Goal: Information Seeking & Learning: Find specific fact

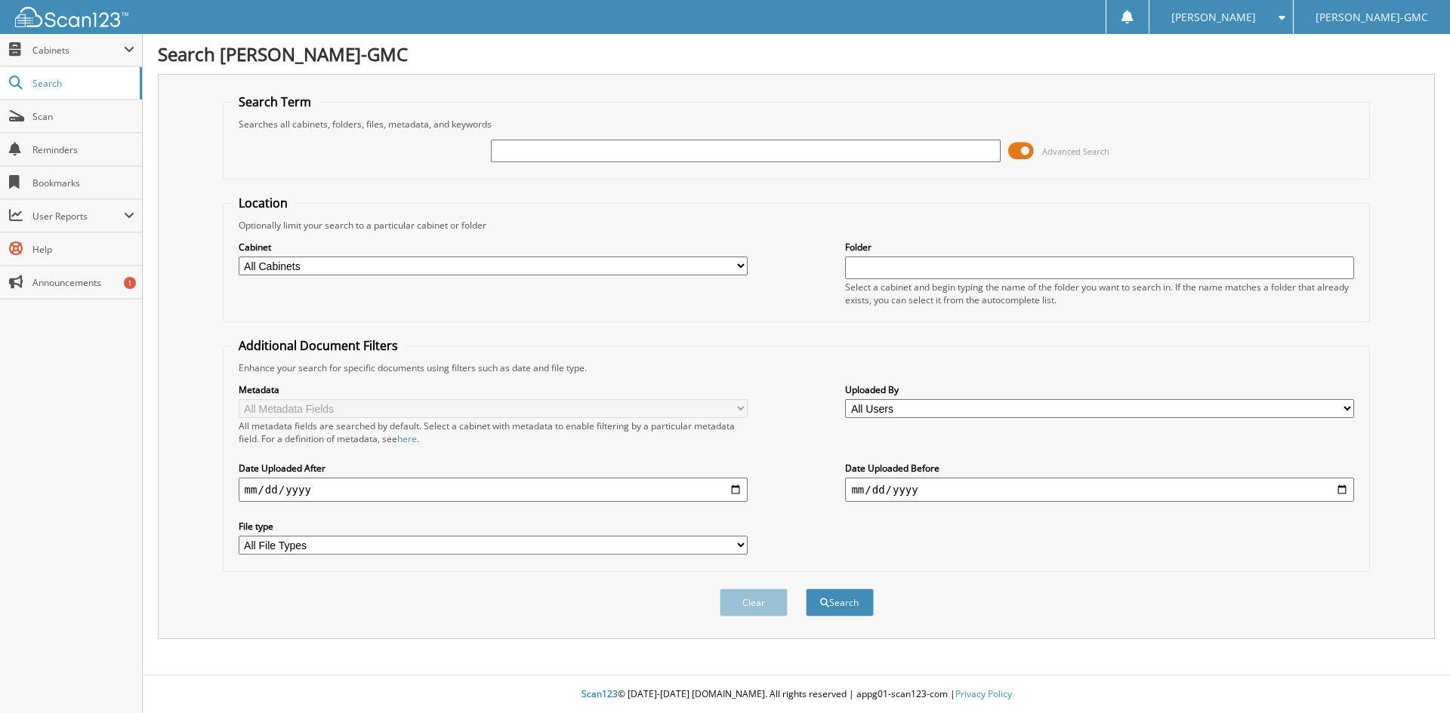
click at [556, 149] on input "text" at bounding box center [745, 151] width 509 height 23
type input "[US_VEHICLE_IDENTIFICATION_NUMBER]"
click at [806, 589] on button "Search" at bounding box center [840, 603] width 68 height 28
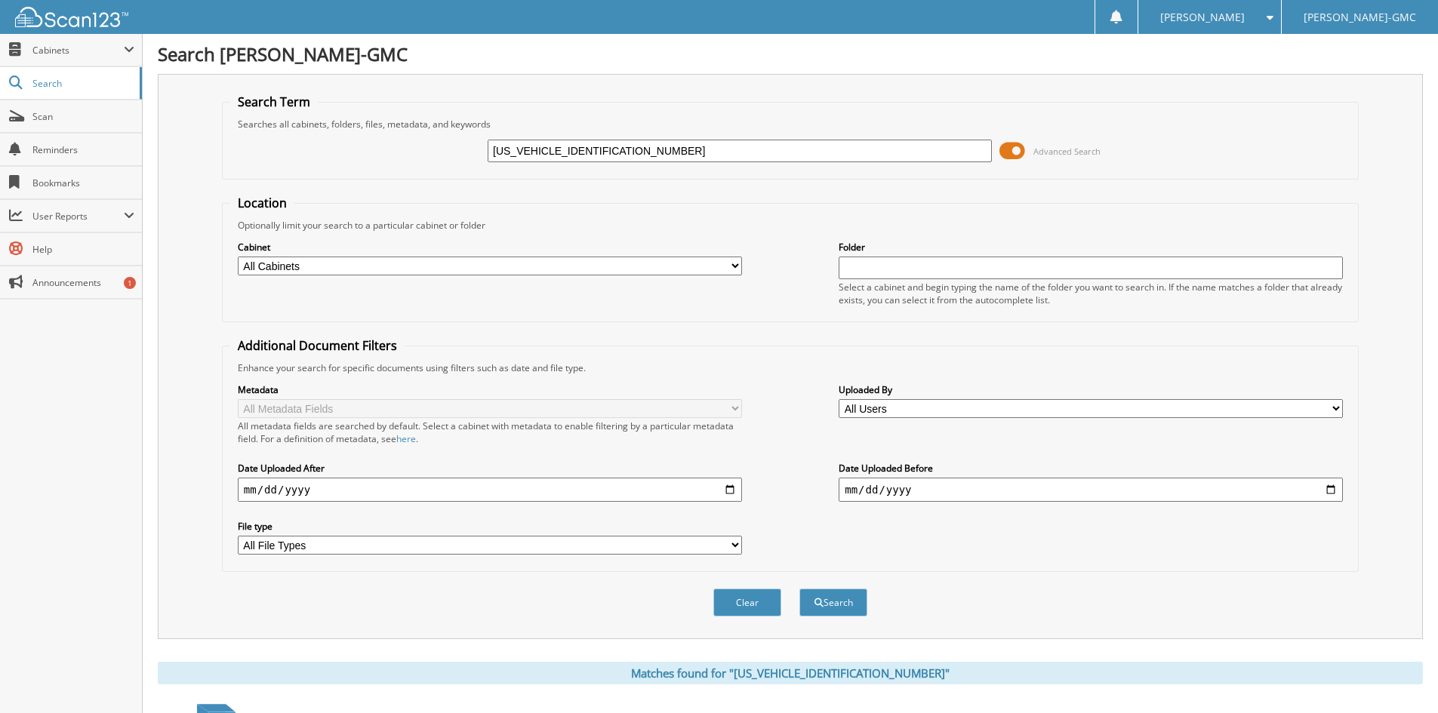
drag, startPoint x: 621, startPoint y: 151, endPoint x: 462, endPoint y: 149, distance: 159.3
click at [462, 149] on div "[US_VEHICLE_IDENTIFICATION_NUMBER] Advanced Search" at bounding box center [790, 151] width 1120 height 41
type input "L254859"
click at [800, 589] on button "Search" at bounding box center [834, 603] width 68 height 28
